Goal: Task Accomplishment & Management: Manage account settings

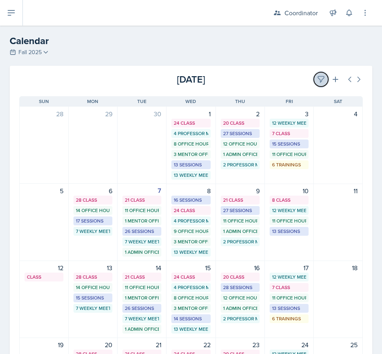
click at [320, 76] on button at bounding box center [321, 79] width 14 height 14
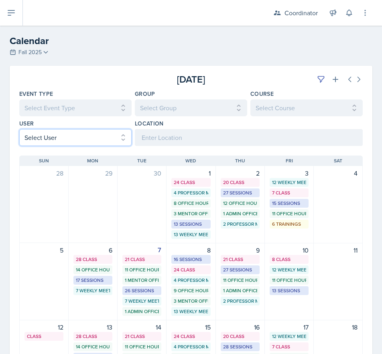
drag, startPoint x: 79, startPoint y: 136, endPoint x: 74, endPoint y: 140, distance: 6.9
click at [79, 136] on select "Select User All [PERSON_NAME] [PERSON_NAME] [PERSON_NAME] [PERSON_NAME] [PERSON…" at bounding box center [75, 137] width 112 height 17
select select "9f350877-f3fb-4963-8610-b50c6b9ff4c9"
click at [19, 129] on select "Select User All [PERSON_NAME] [PERSON_NAME] [PERSON_NAME] [PERSON_NAME] [PERSON…" at bounding box center [75, 137] width 112 height 17
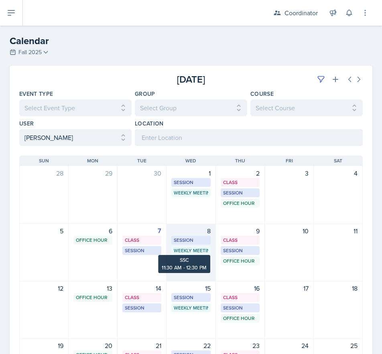
click at [195, 256] on div "8 Session BAB 224 9:00 AM - 10:00 AM Weekly Meeting SSC 11:30 AM - 12:30 PM" at bounding box center [191, 253] width 49 height 58
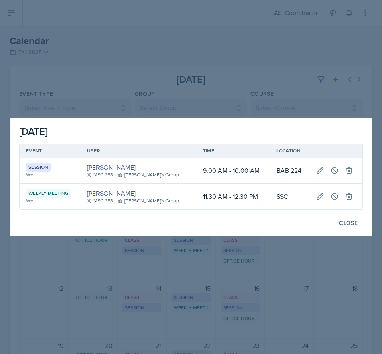
click at [237, 77] on div at bounding box center [191, 177] width 382 height 354
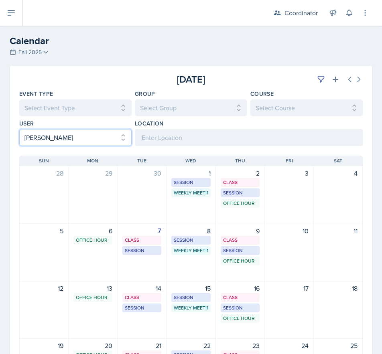
click at [55, 140] on select "Select User All [PERSON_NAME] [PERSON_NAME] [PERSON_NAME] [PERSON_NAME] [PERSON…" at bounding box center [75, 137] width 112 height 17
select select
click at [19, 129] on select "Select User All [PERSON_NAME] [PERSON_NAME] [PERSON_NAME] [PERSON_NAME] [PERSON…" at bounding box center [75, 137] width 112 height 17
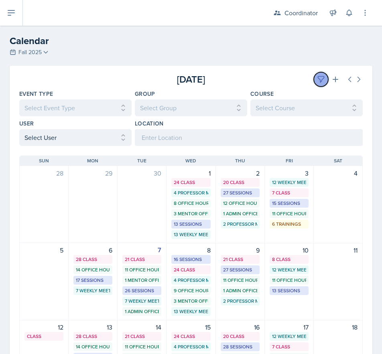
click at [317, 77] on icon at bounding box center [321, 79] width 8 height 8
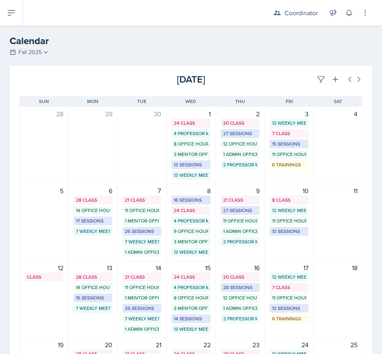
click at [260, 83] on div "[DATE]" at bounding box center [305, 79] width 114 height 14
